Goal: Task Accomplishment & Management: Manage account settings

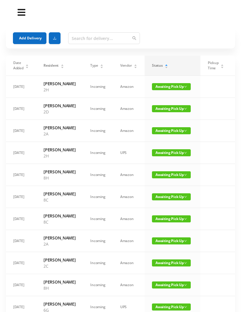
scroll to position [0, 3]
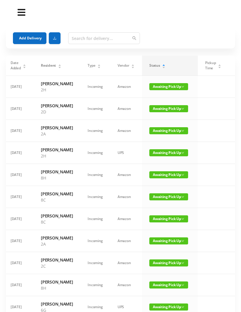
click at [31, 40] on button "Add Delivery" at bounding box center [30, 38] width 34 height 12
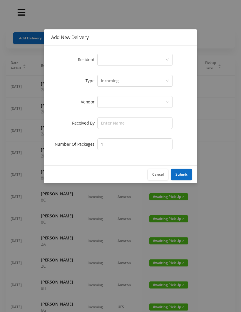
click at [111, 63] on div "Select a person" at bounding box center [133, 59] width 64 height 11
click at [160, 175] on button "Cancel" at bounding box center [158, 175] width 21 height 12
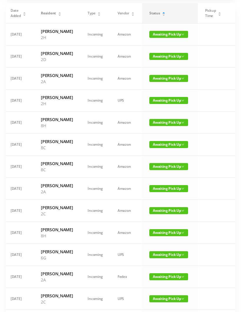
scroll to position [48, 0]
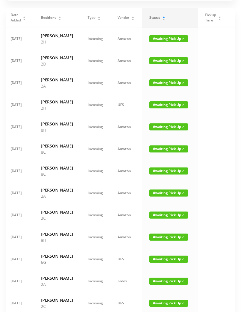
click at [159, 197] on span "Awaiting Pick Up" at bounding box center [168, 193] width 39 height 7
click at [157, 264] on link "Picked Up" at bounding box center [162, 260] width 38 height 9
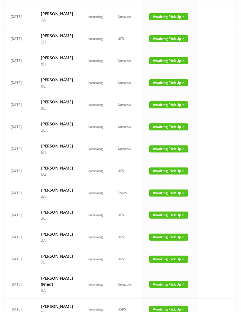
scroll to position [117, 0]
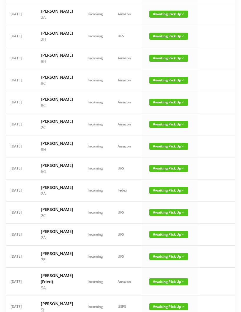
click at [162, 194] on span "Awaiting Pick Up" at bounding box center [168, 190] width 39 height 7
click at [159, 277] on link "Picked Up" at bounding box center [162, 275] width 38 height 9
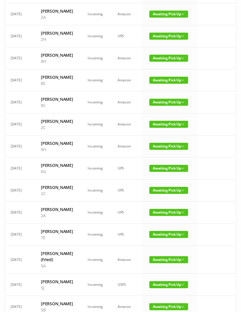
click at [161, 216] on span "Awaiting Pick Up" at bounding box center [168, 212] width 39 height 7
click at [160, 300] on link "Picked Up" at bounding box center [162, 304] width 38 height 9
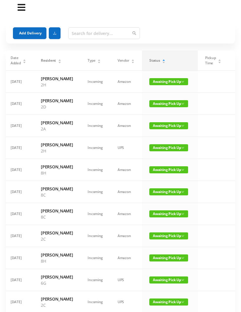
scroll to position [0, 0]
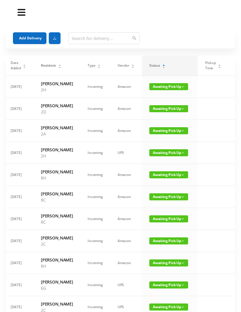
click at [167, 134] on span "Awaiting Pick Up" at bounding box center [168, 130] width 39 height 7
click at [165, 165] on link "Picked Up" at bounding box center [162, 166] width 38 height 9
click at [84, 36] on input "text" at bounding box center [104, 38] width 72 height 12
type input "4c"
